Goal: Task Accomplishment & Management: Use online tool/utility

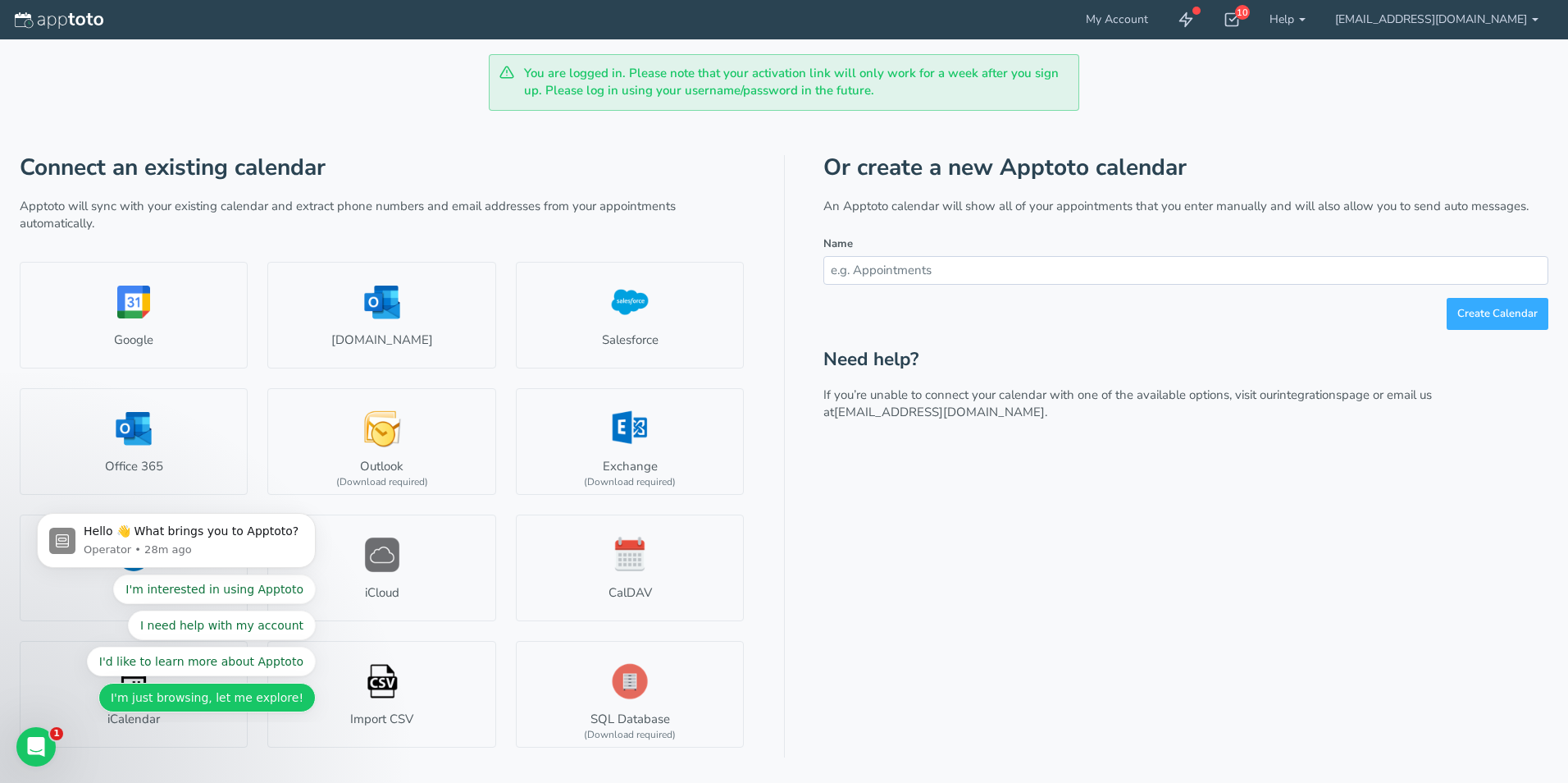
click at [246, 706] on button "I'm just browsing, let me explore!" at bounding box center [207, 698] width 217 height 29
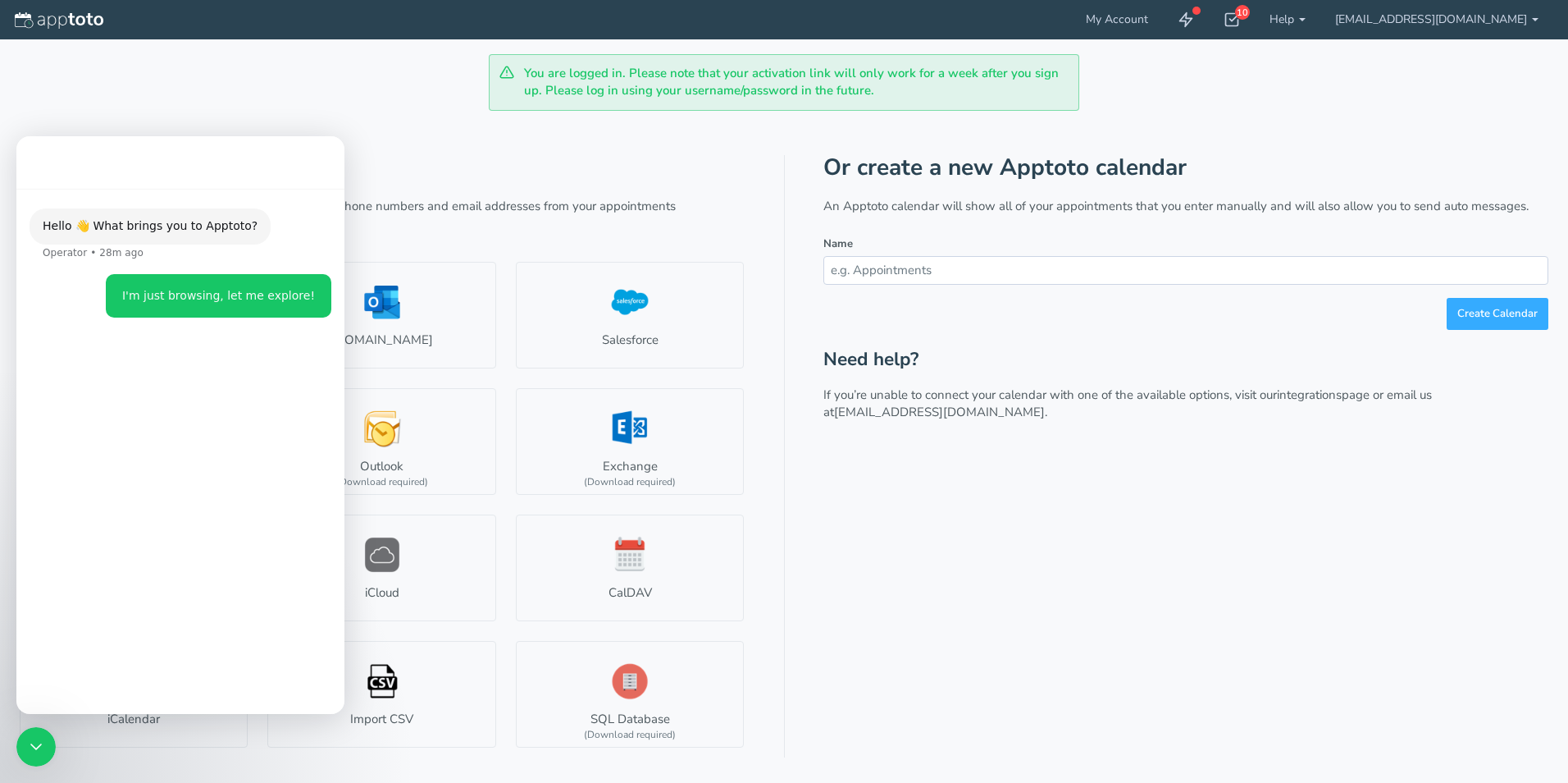
click at [1002, 634] on div "Or create a new Apptoto calendar An Apptoto calendar will show all of your appo…" at bounding box center [1185, 457] width 725 height 603
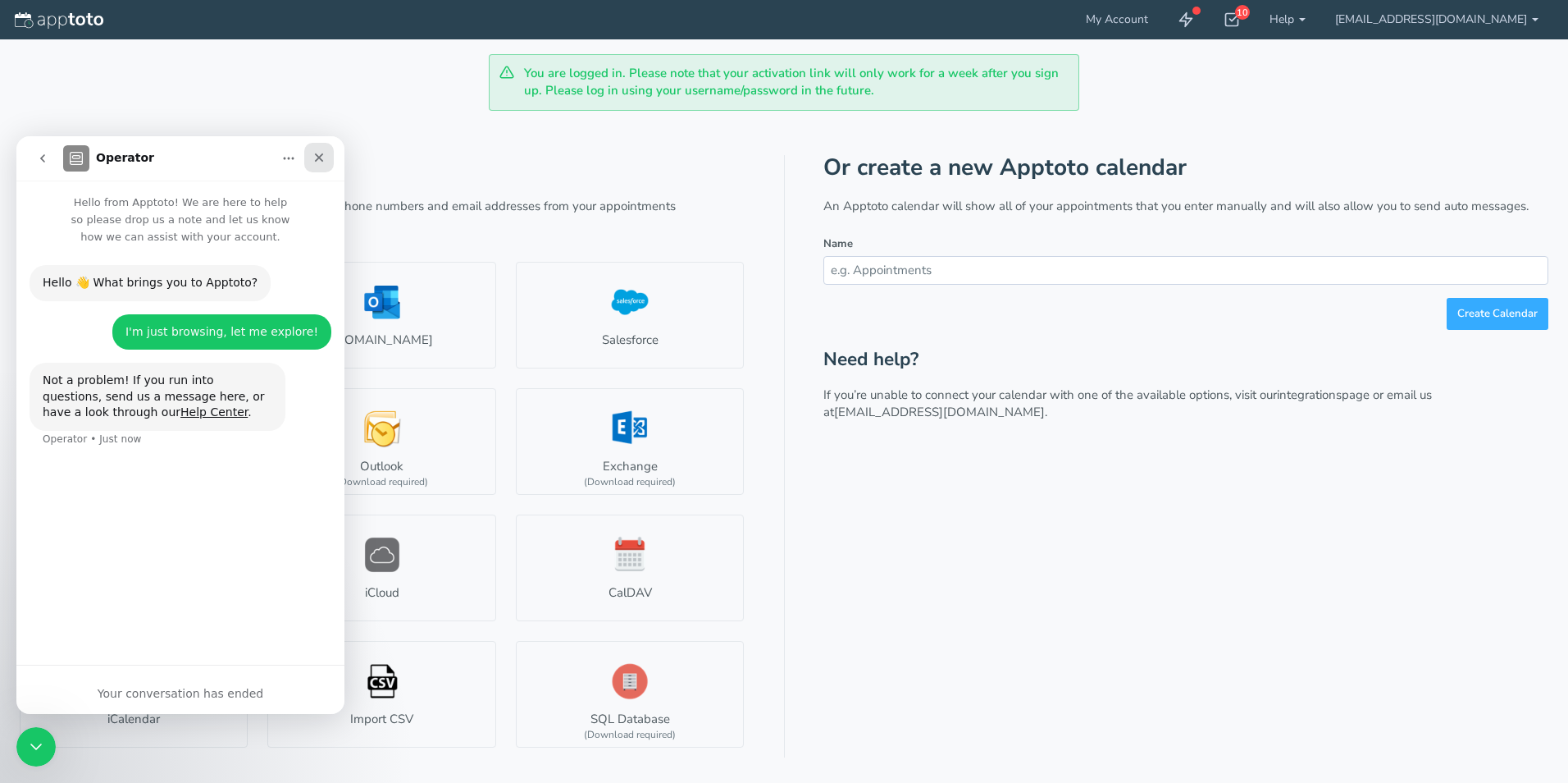
click at [325, 161] on div "Close" at bounding box center [318, 157] width 29 height 29
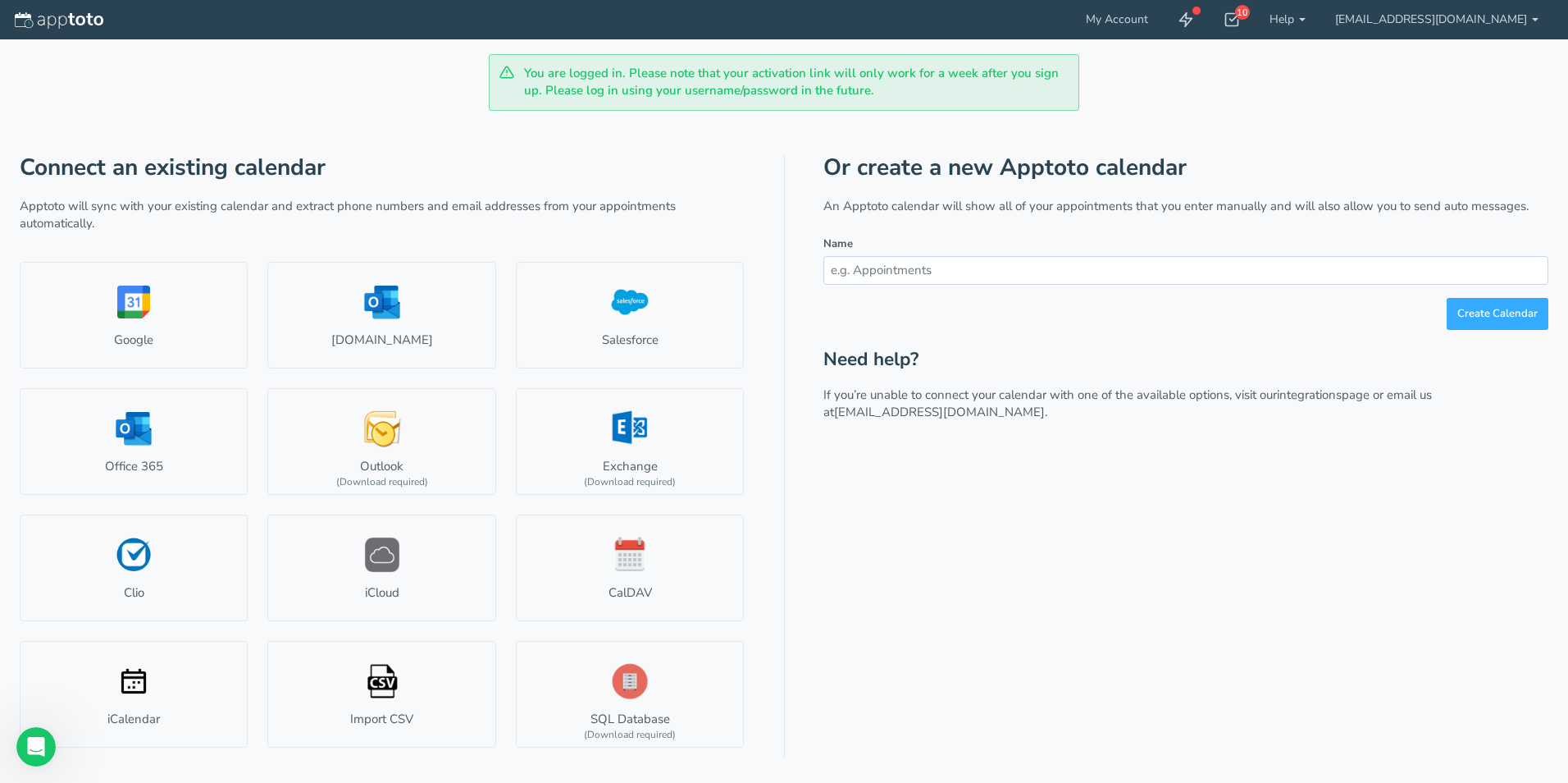
click at [1035, 550] on div "Or create a new Apptoto calendar An Apptoto calendar will show all of your appo…" at bounding box center [1185, 457] width 725 height 603
click at [613, 684] on link "SQL Database (Download required)" at bounding box center [624, 695] width 226 height 107
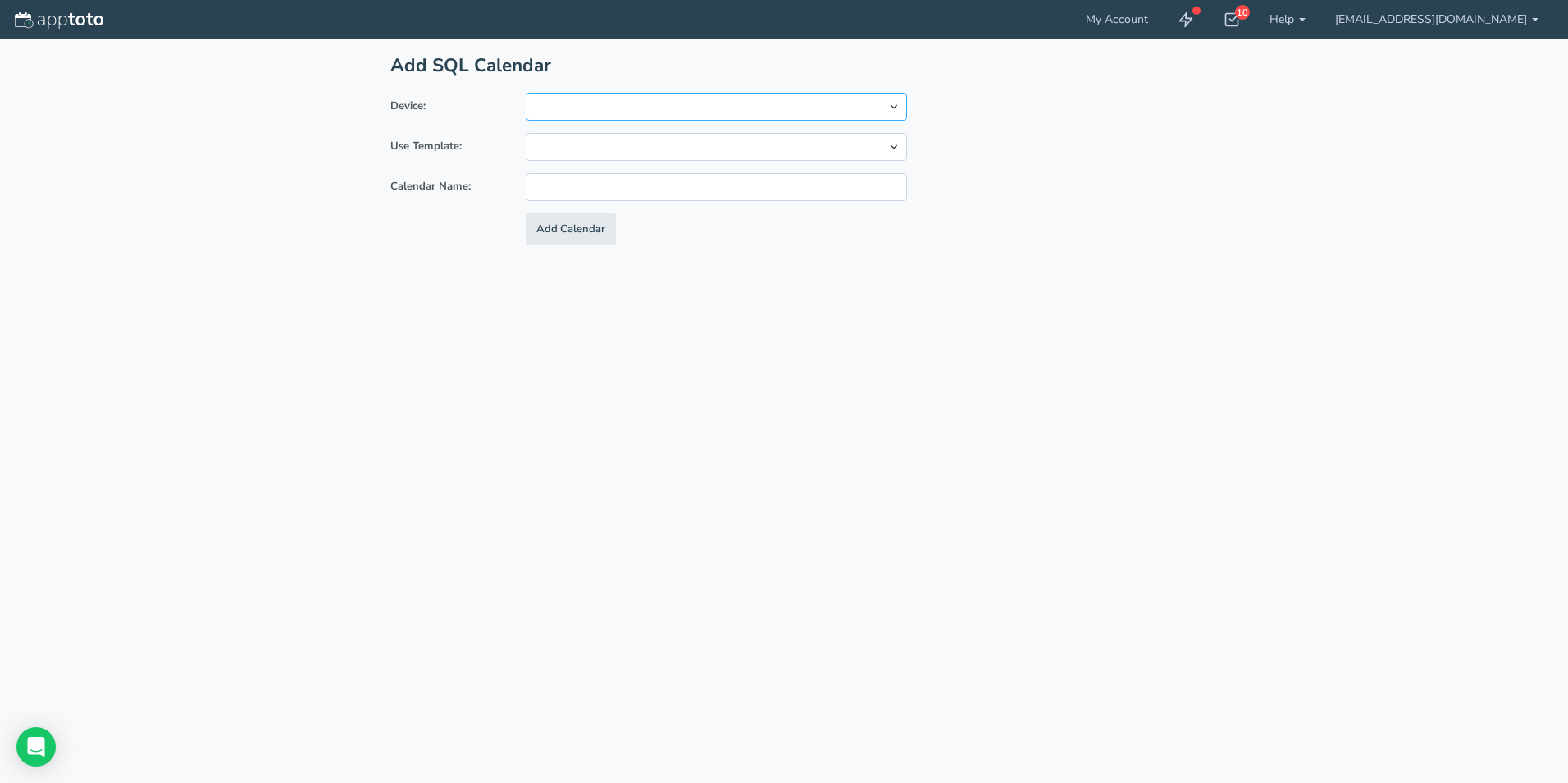
click at [896, 100] on select at bounding box center [717, 106] width 382 height 28
click at [888, 145] on select "Custom Time Matters Customer Appointment Manager Chiro8000 Practice CS Act! CRM…" at bounding box center [717, 147] width 382 height 28
click at [186, 215] on div "Add SQL Calendar Device: Use Template: Custom Time Matters Customer Appointment…" at bounding box center [784, 392] width 1529 height 783
click at [790, 182] on input "text" at bounding box center [717, 187] width 382 height 28
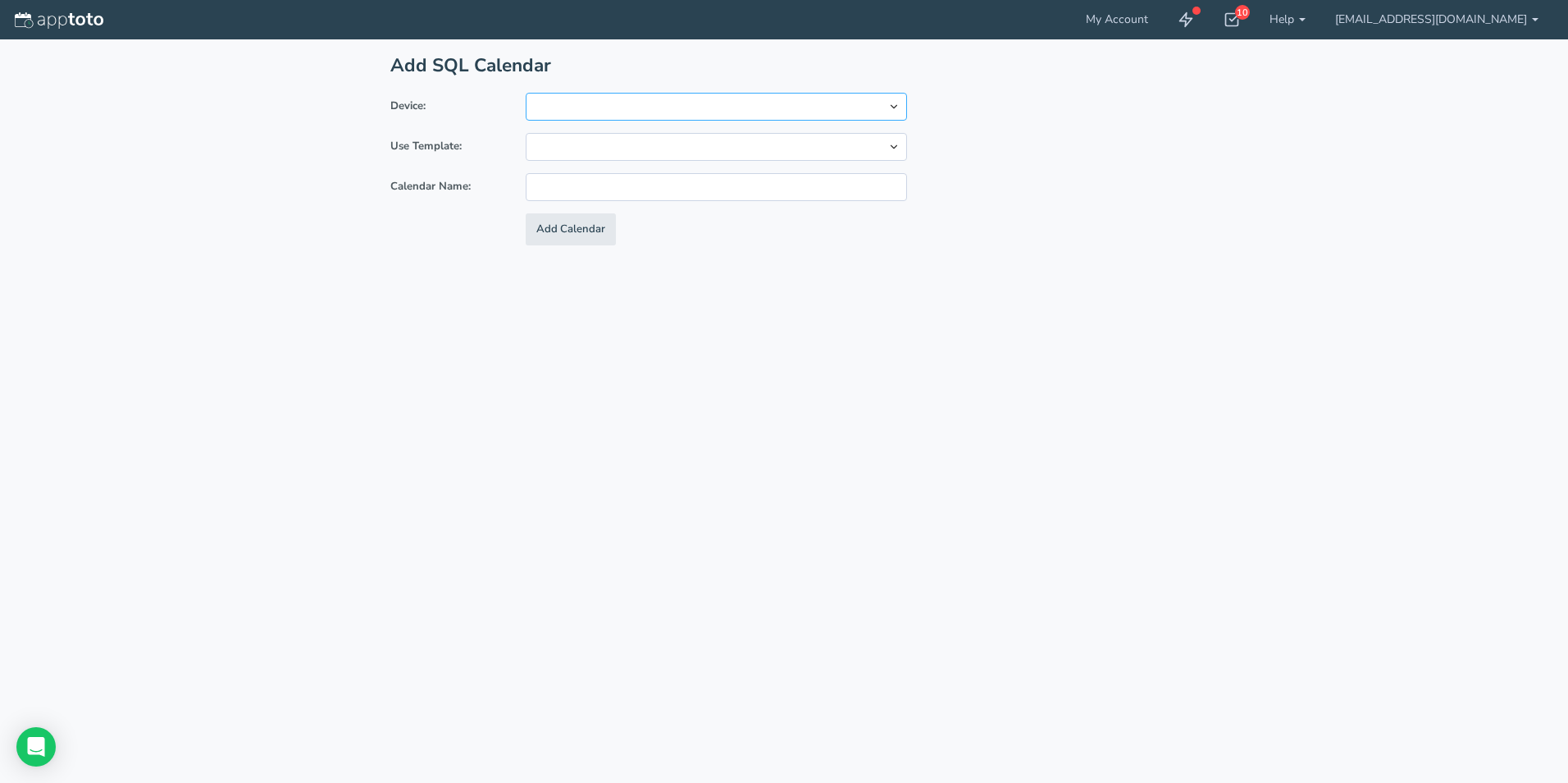
click at [550, 109] on select at bounding box center [717, 106] width 382 height 28
click at [526, 92] on select at bounding box center [717, 106] width 382 height 28
click at [895, 107] on select at bounding box center [717, 106] width 382 height 28
click at [539, 111] on select at bounding box center [717, 106] width 382 height 28
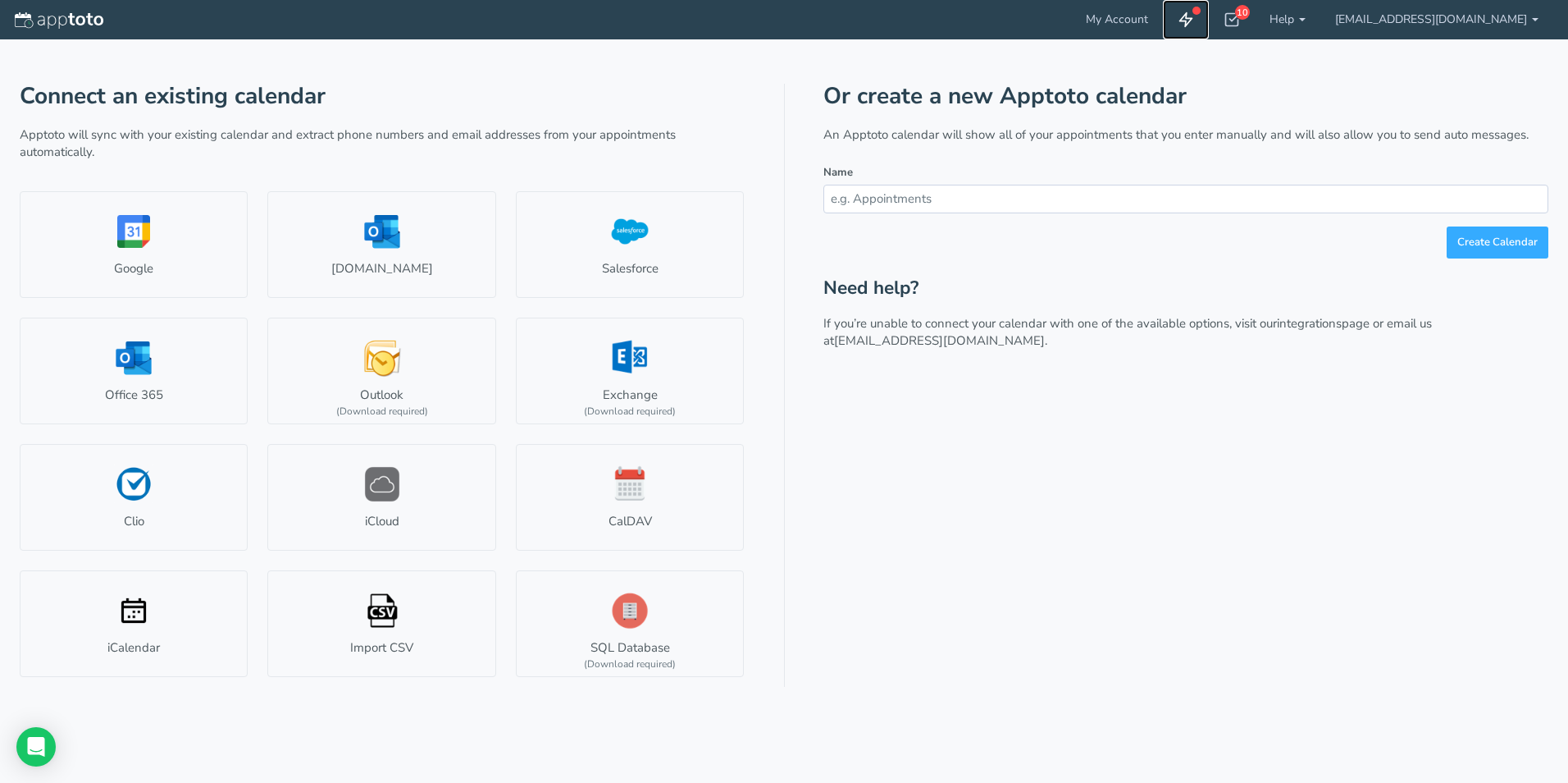
click at [1192, 14] on use at bounding box center [1186, 20] width 13 height 14
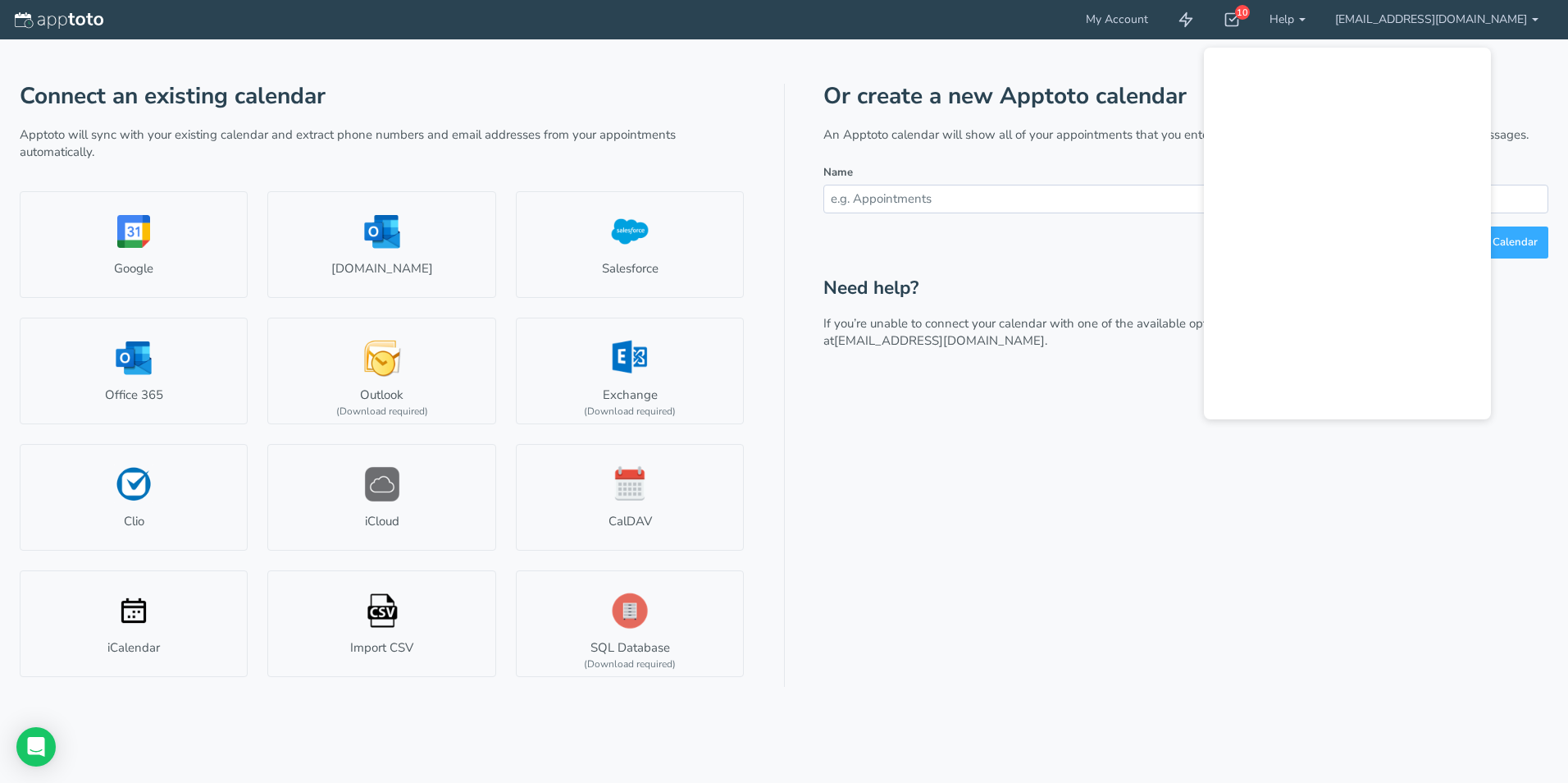
click at [1038, 457] on div "Or create a new Apptoto calendar An Apptoto calendar will show all of your appo…" at bounding box center [1185, 385] width 725 height 603
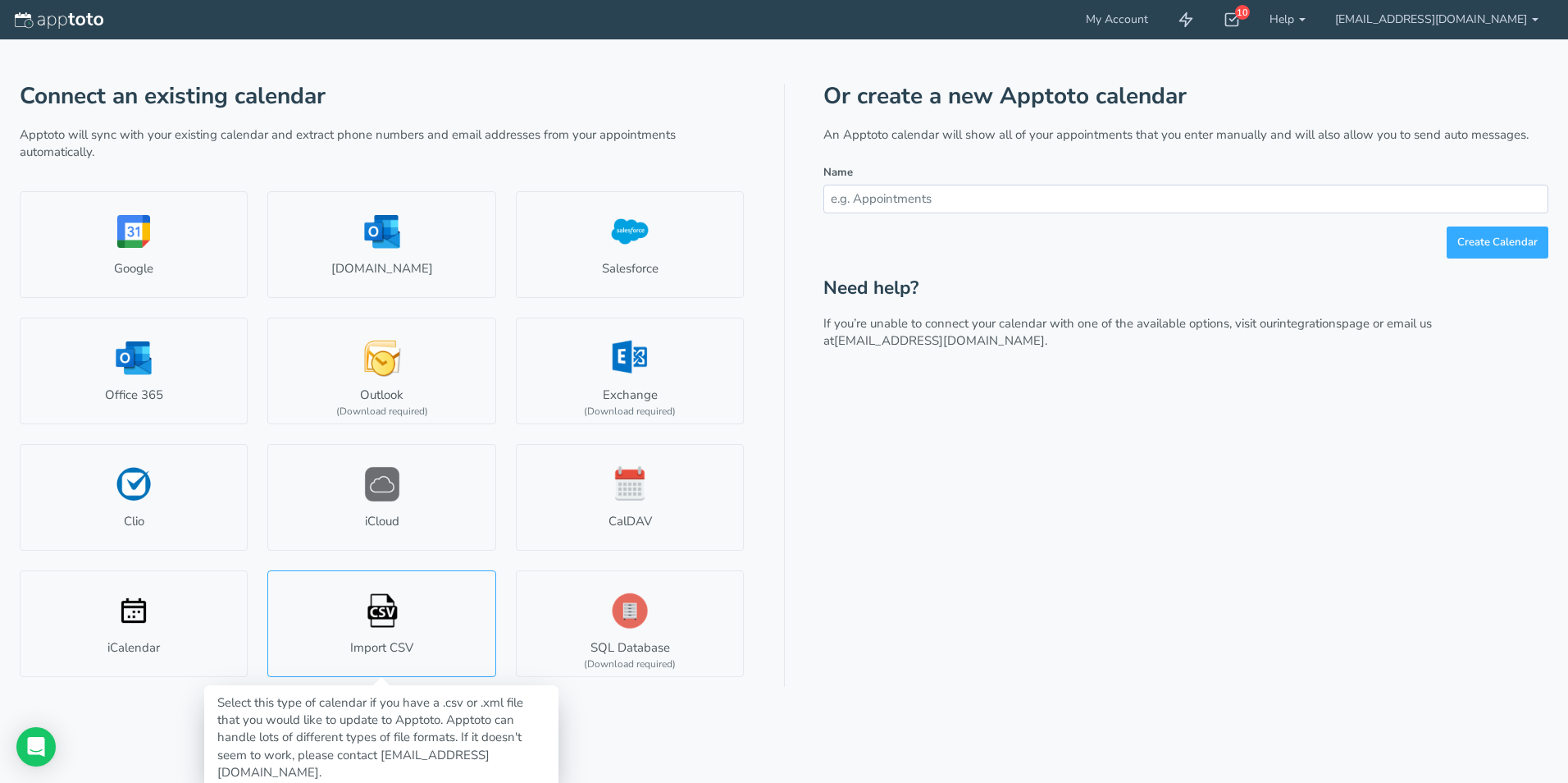
click at [366, 627] on link "Import CSV" at bounding box center [381, 624] width 228 height 107
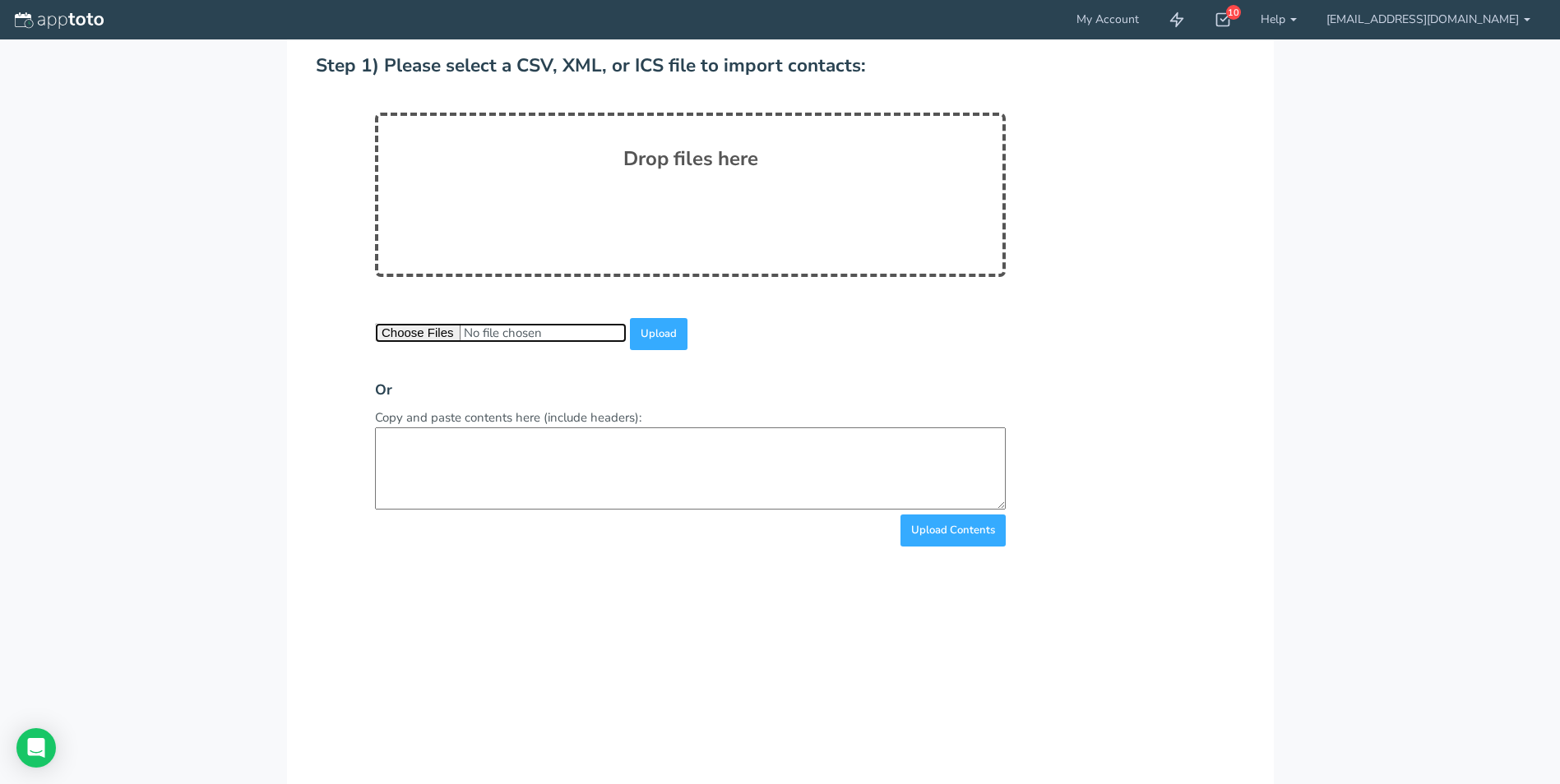
click at [431, 337] on input "file" at bounding box center [500, 332] width 252 height 18
type input "C:\fakepath\Appointments_2024.10.31.01_ (1).csv"
click at [656, 337] on input "Upload" at bounding box center [658, 334] width 57 height 32
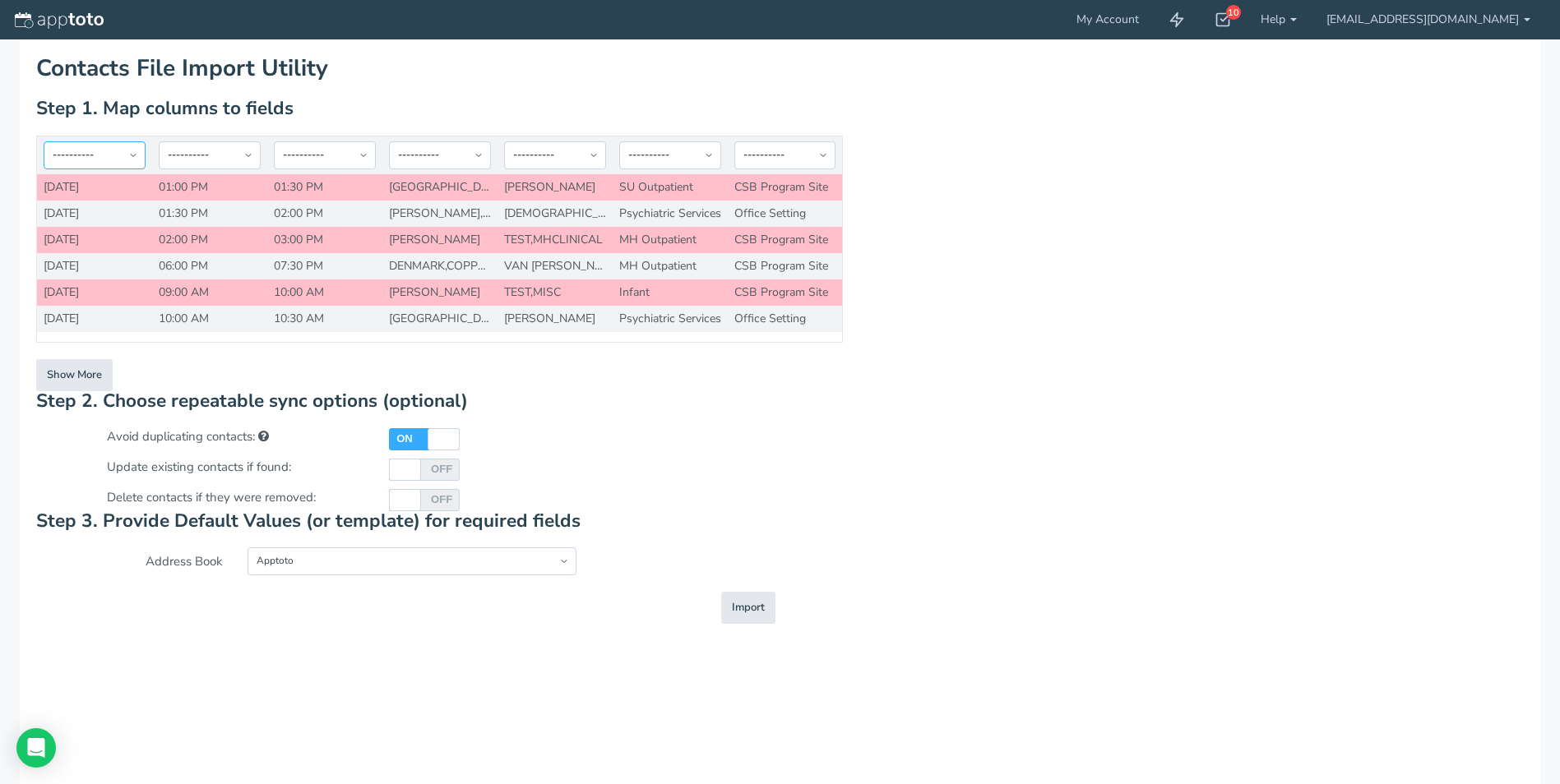
click at [132, 157] on select "-- Custom Field Skip ---------- Unique Contact Id Address Book Name Created At …" at bounding box center [94, 155] width 102 height 28
click at [1025, 241] on div "-- Custom Field Skip ---------- Unique Contact Id Address Book Name Created At …" at bounding box center [780, 263] width 1512 height 256
click at [134, 156] on select "-- Custom Field Skip ---------- Unique Contact Id Address Book Name Created At …" at bounding box center [94, 155] width 102 height 28
select select "string:skip"
click at [44, 141] on select "-- Custom Field Skip ---------- Unique Contact Id Address Book Name Created At …" at bounding box center [94, 155] width 102 height 28
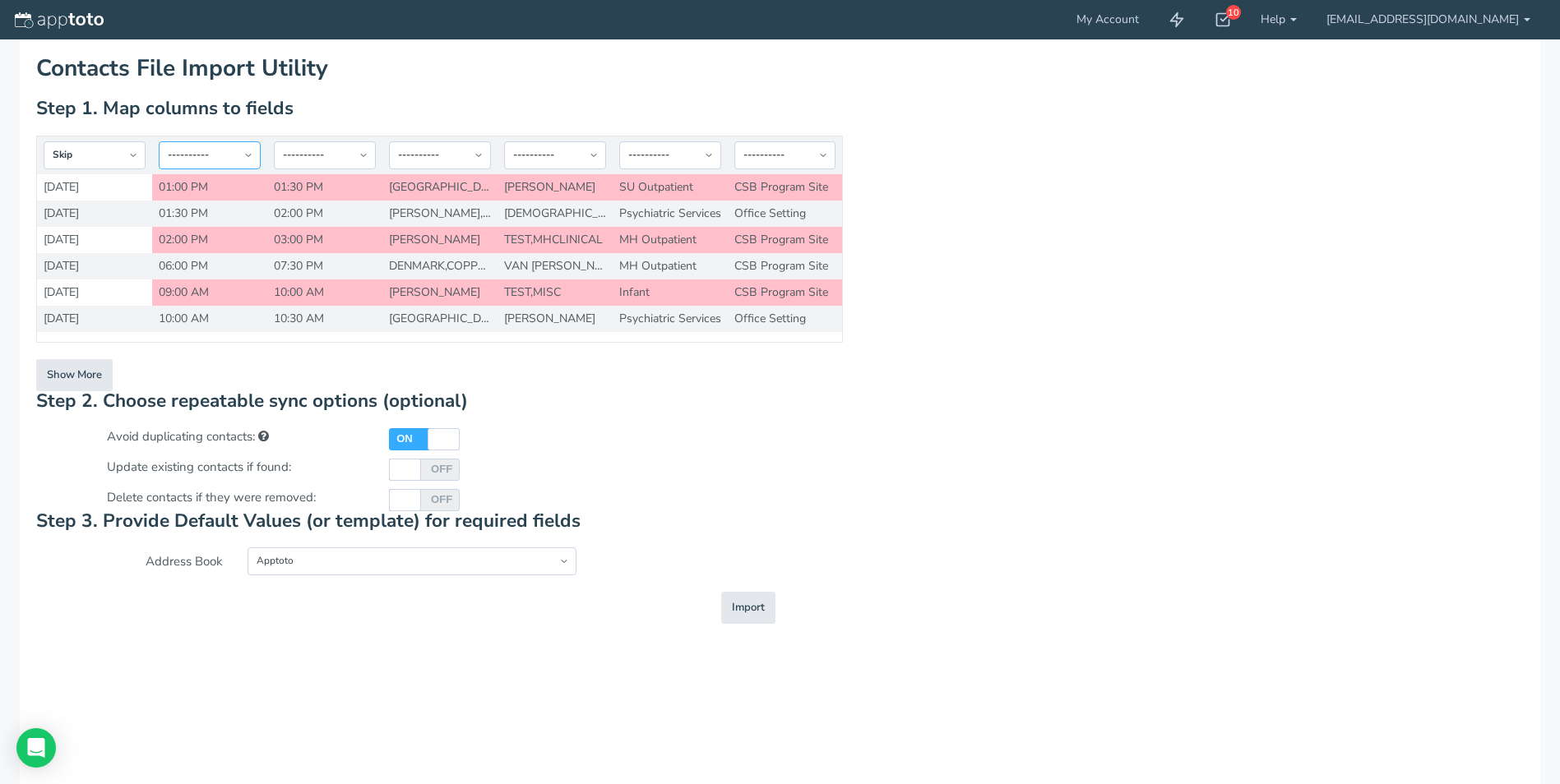
click at [249, 159] on select "-- Custom Field Skip ---------- Unique Contact Id Address Book Name Created At …" at bounding box center [209, 155] width 102 height 28
drag, startPoint x: 972, startPoint y: 537, endPoint x: 984, endPoint y: 529, distance: 14.4
click at [972, 537] on div "Contacts File Import Utility Step 0. Select an Import Type Type: Step 1. Map co…" at bounding box center [780, 339] width 1487 height 568
click at [480, 153] on select "-- Custom Field Skip ---------- Unique Contact Id Address Book Name Created At …" at bounding box center [440, 155] width 102 height 28
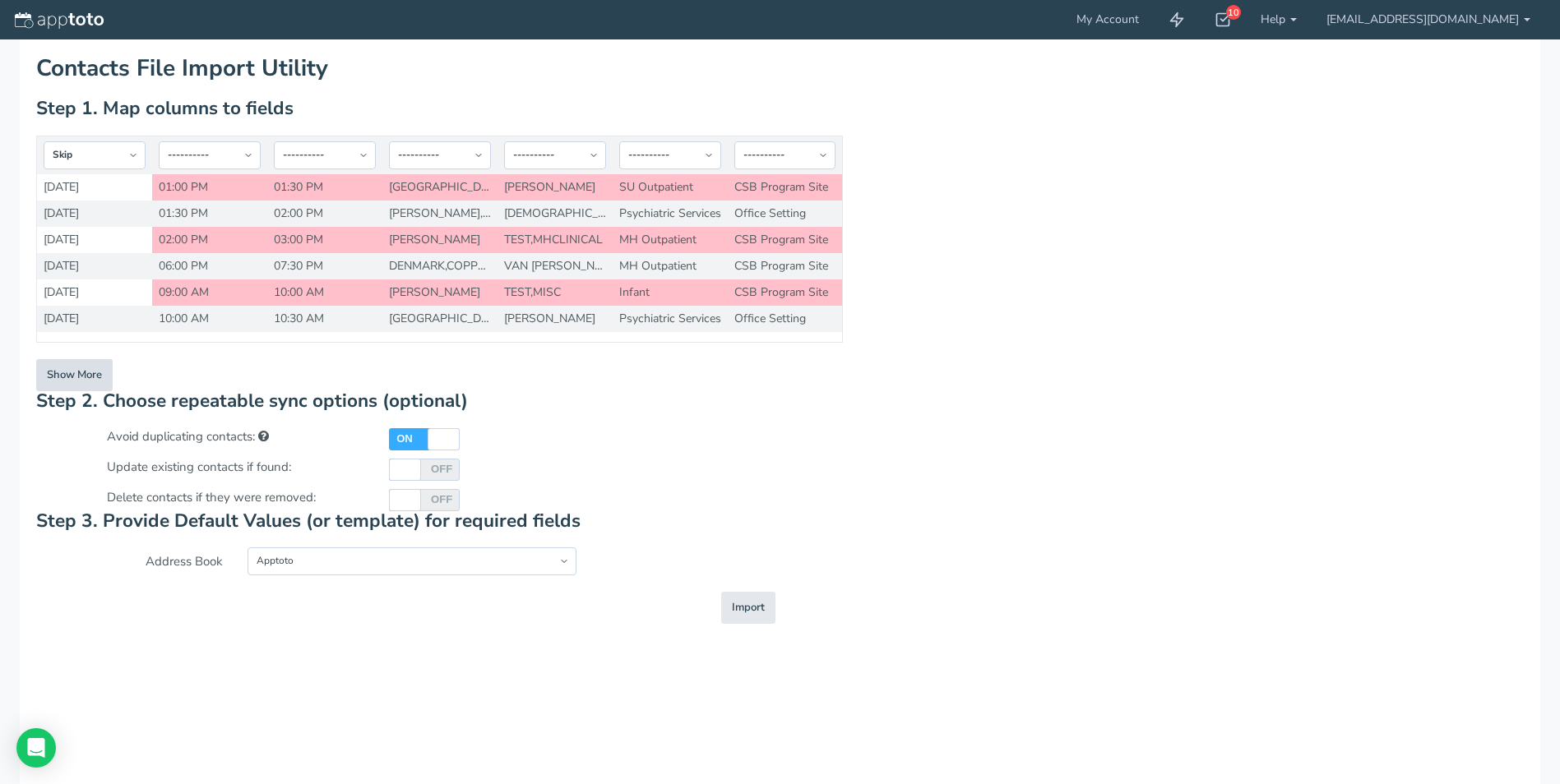
click at [90, 377] on button "Show More" at bounding box center [74, 374] width 77 height 32
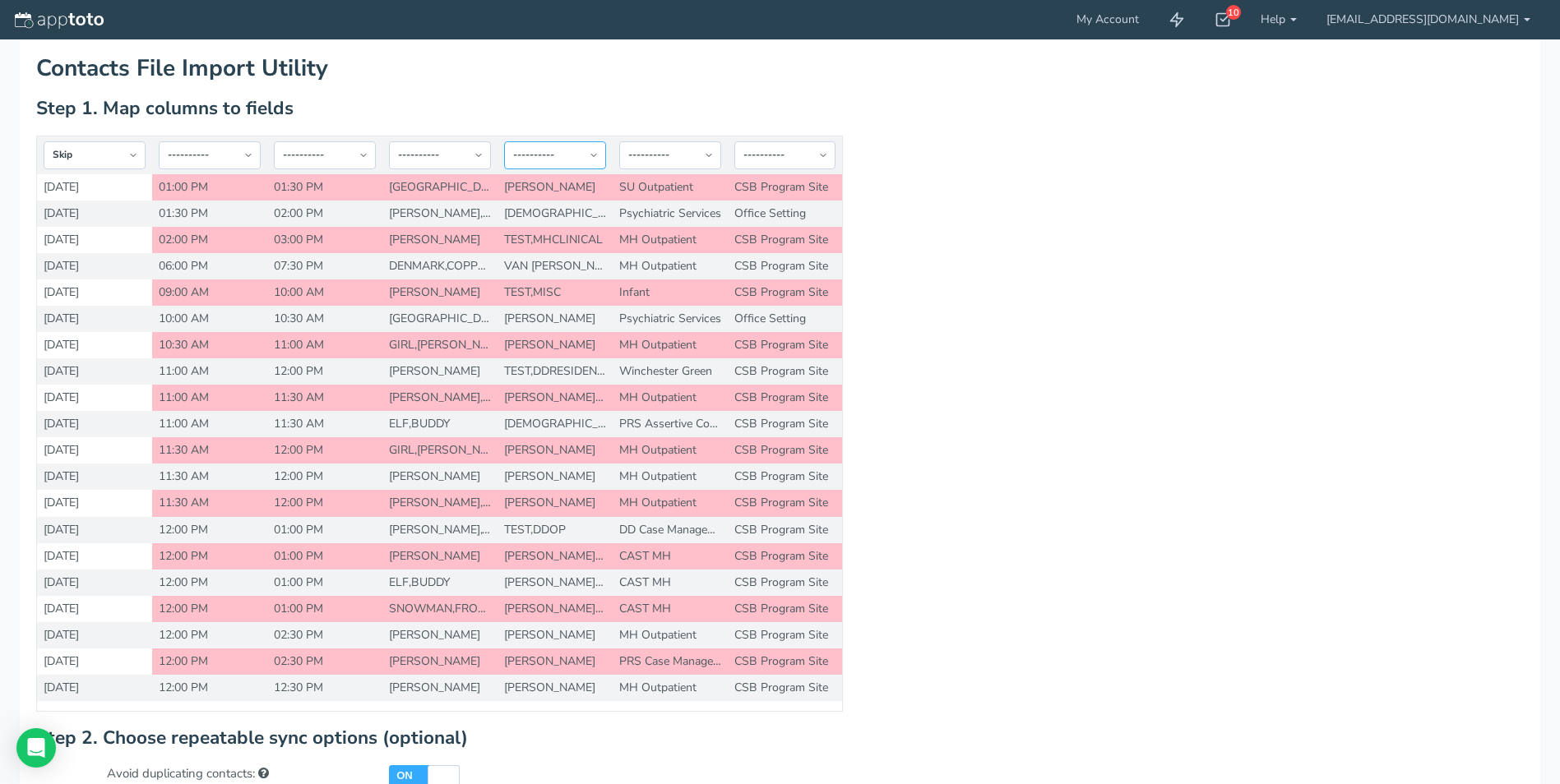
click at [601, 157] on select "-- Custom Field Skip ---------- Unique Contact Id Address Book Name Created At …" at bounding box center [555, 155] width 102 height 28
click at [427, 152] on select "-- Custom Field Skip ---------- Unique Contact Id Address Book Name Created At …" at bounding box center [440, 155] width 102 height 28
drag, startPoint x: 1238, startPoint y: 324, endPoint x: 1186, endPoint y: 293, distance: 60.5
click at [1238, 324] on div "-- Custom Field Skip ---------- Unique Contact Id Address Book Name Created At …" at bounding box center [780, 432] width 1512 height 593
